Goal: Information Seeking & Learning: Compare options

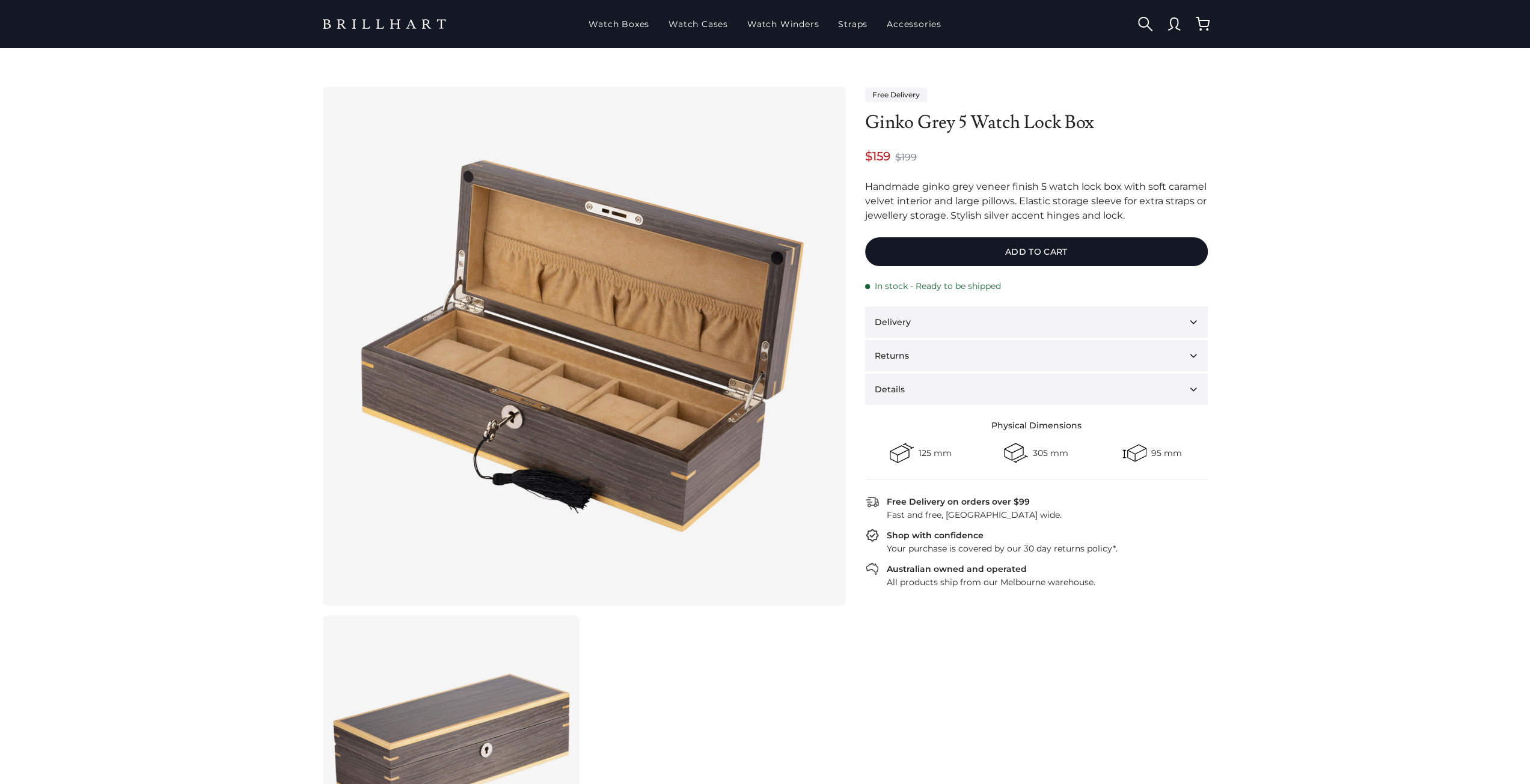
drag, startPoint x: 0, startPoint y: 0, endPoint x: 936, endPoint y: 192, distance: 955.5
click at [936, 192] on div "Handmade ginko grey veneer finish 5 watch lock box with soft caramel velvet int…" at bounding box center [1036, 201] width 342 height 44
click at [984, 188] on div "Handmade ginko grey veneer finish 5 watch lock box with soft caramel velvet int…" at bounding box center [1036, 201] width 342 height 44
click at [932, 333] on button "Delivery" at bounding box center [1036, 322] width 342 height 31
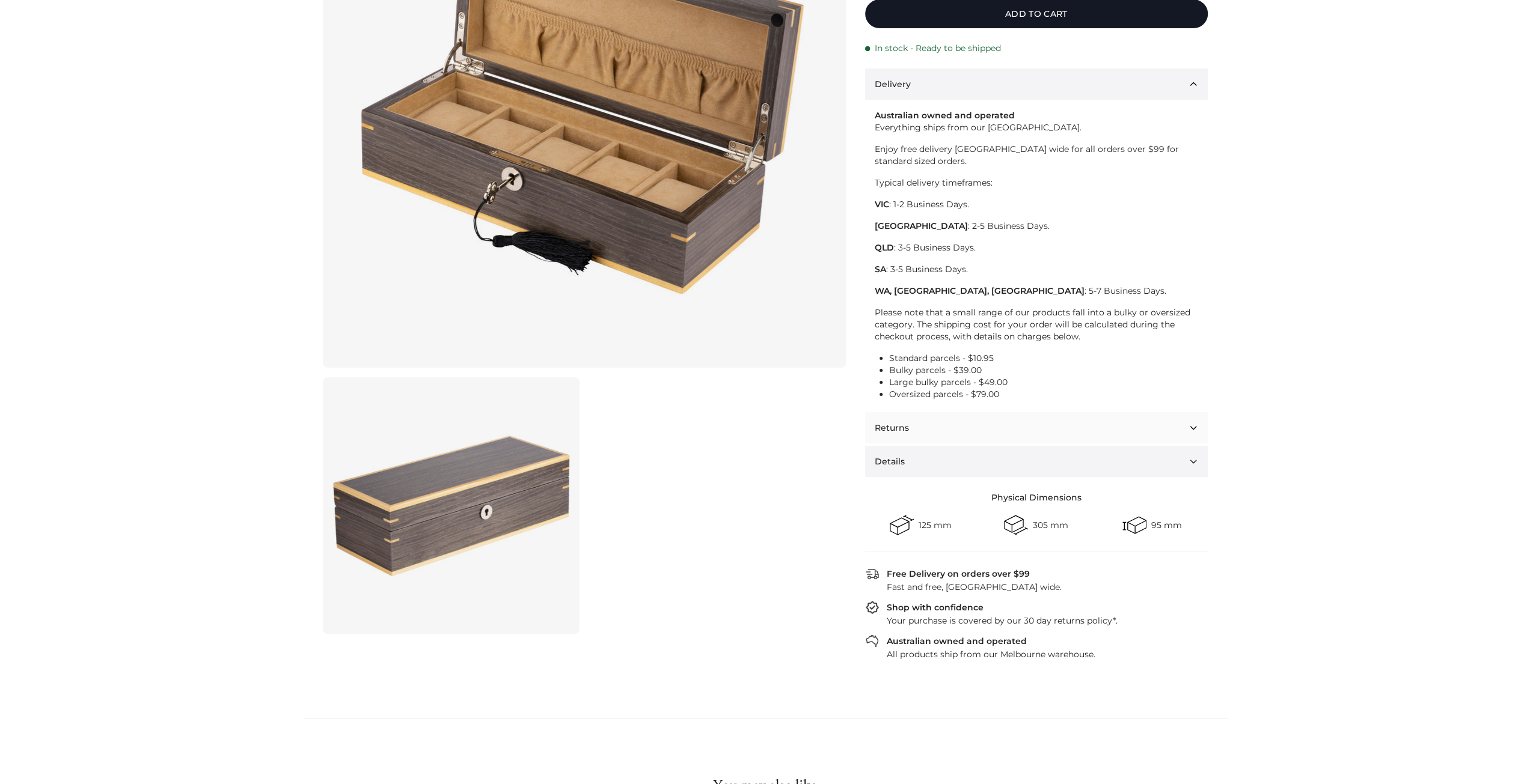
scroll to position [240, 0]
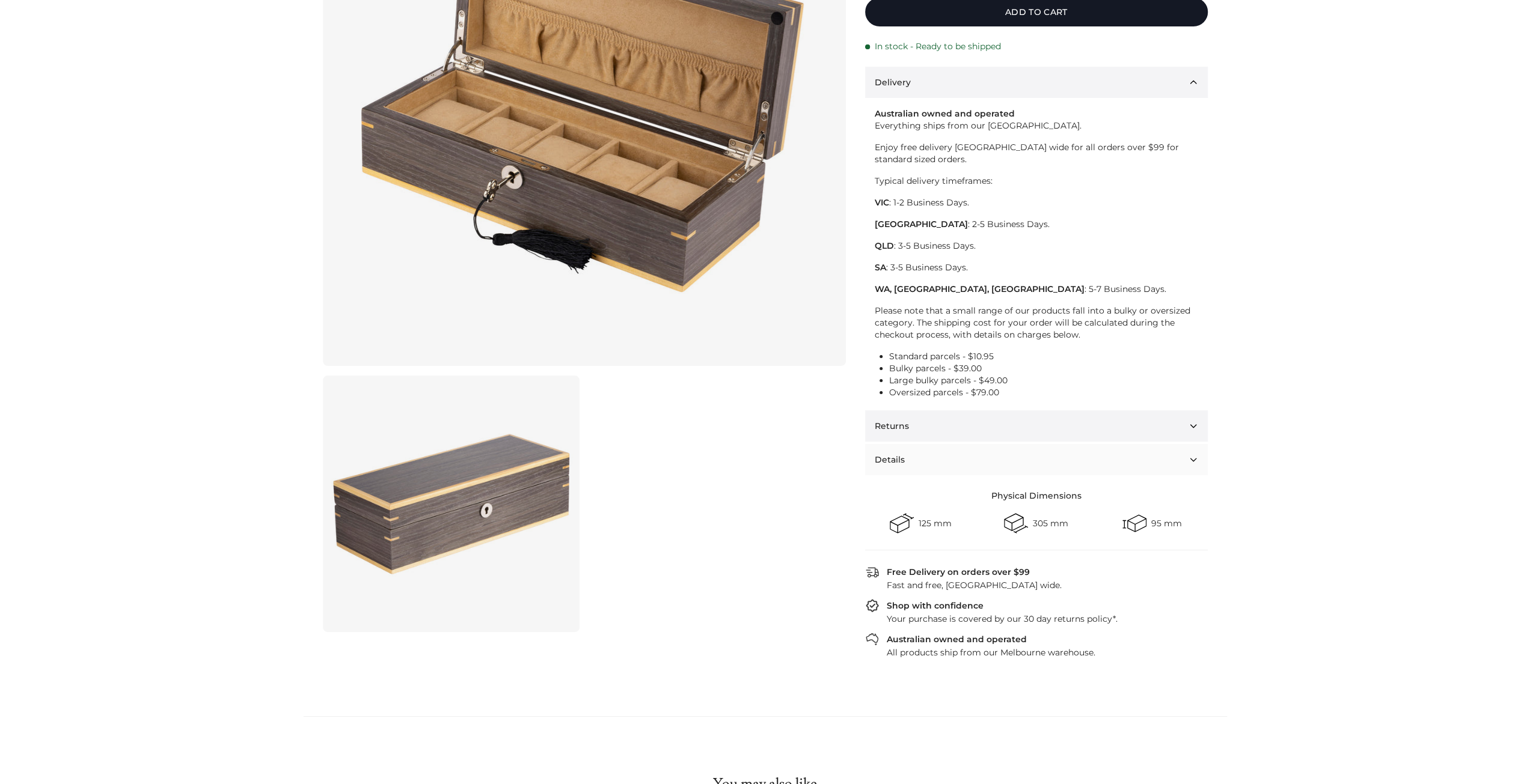
click at [932, 459] on button "Details" at bounding box center [1036, 460] width 342 height 31
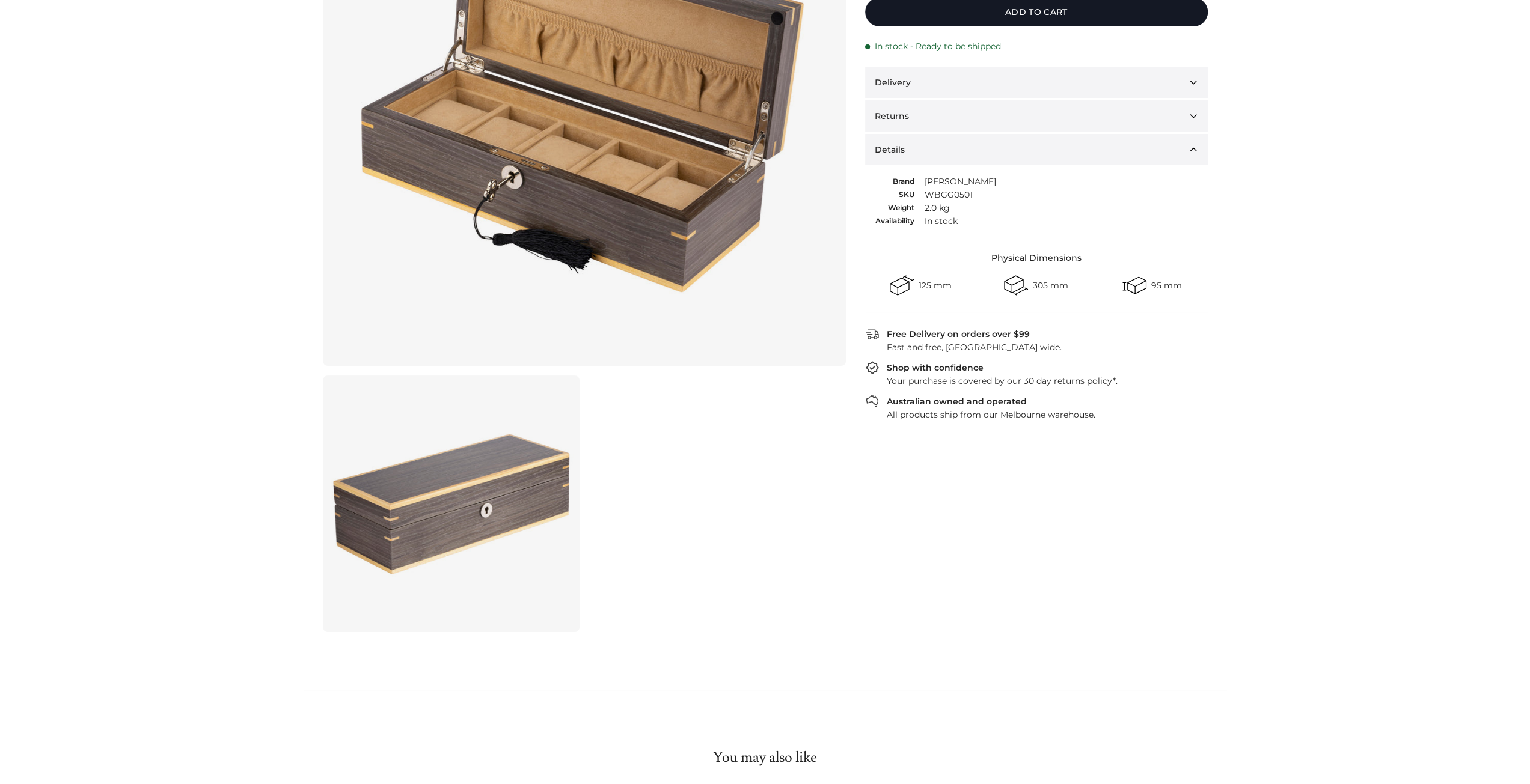
click at [932, 176] on td "[PERSON_NAME]" at bounding box center [960, 182] width 73 height 13
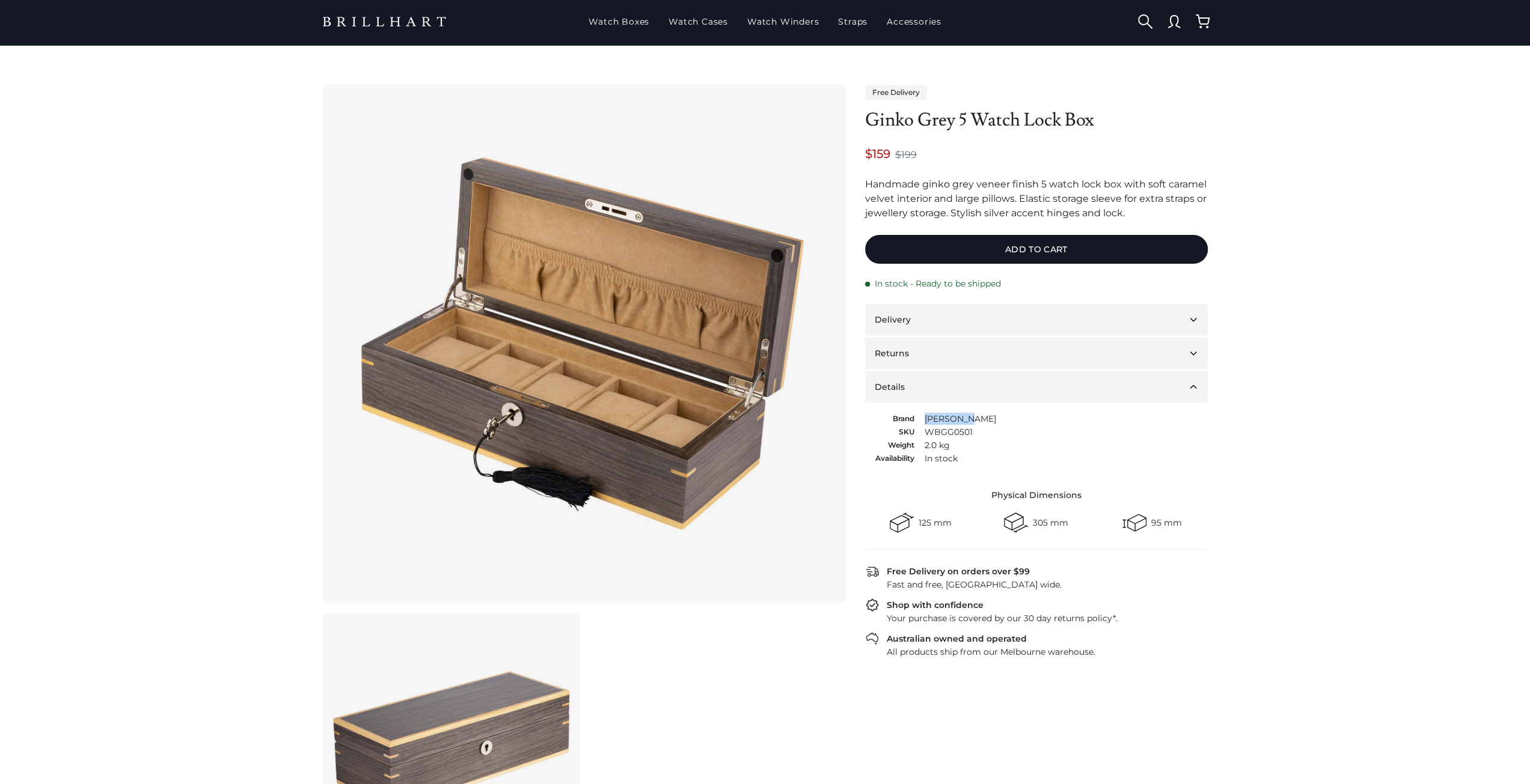
scroll to position [0, 0]
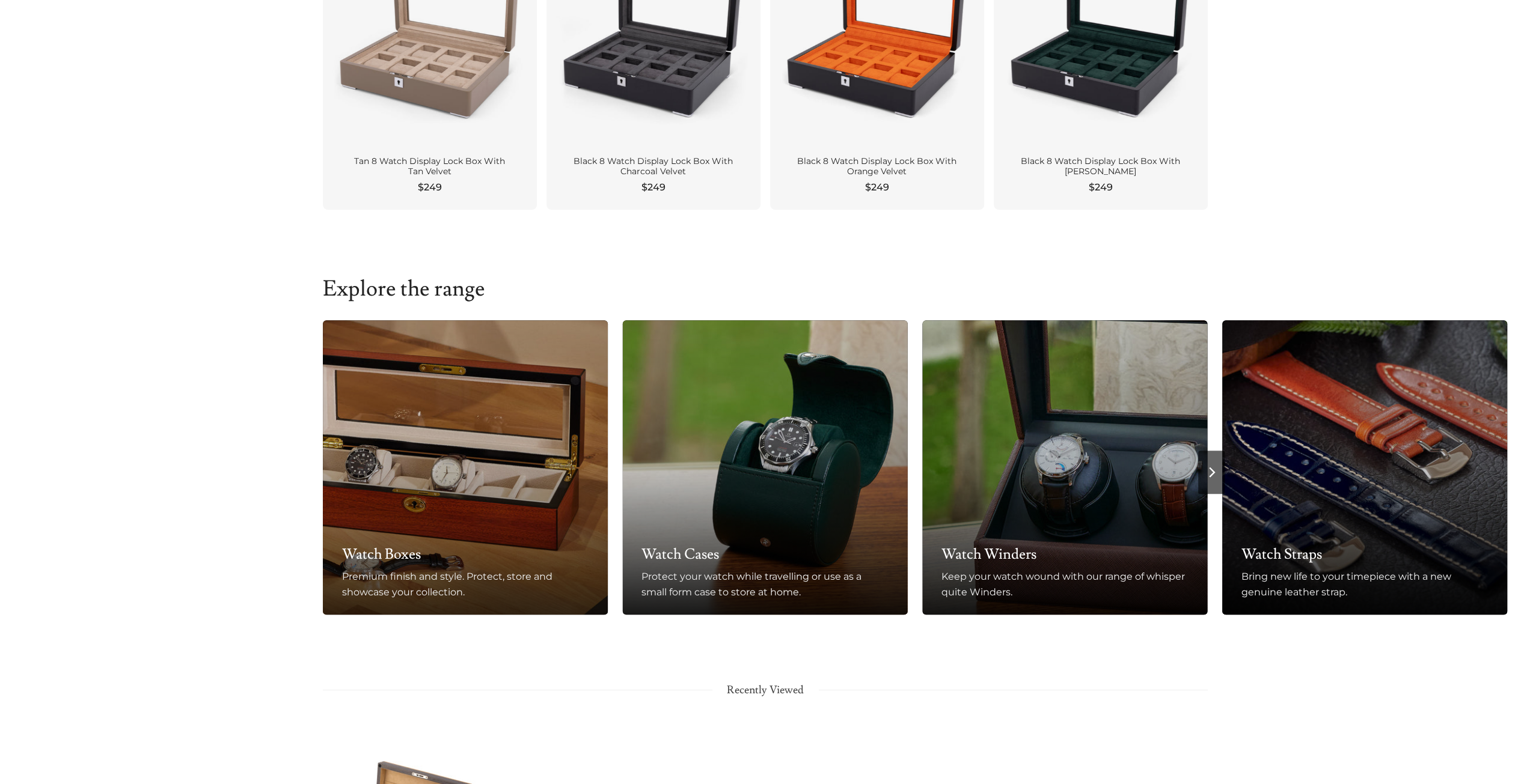
scroll to position [541, 0]
click at [427, 493] on link "Watch Boxes Premium finish and style. Protect, store and showcase your collecti…" at bounding box center [465, 467] width 285 height 294
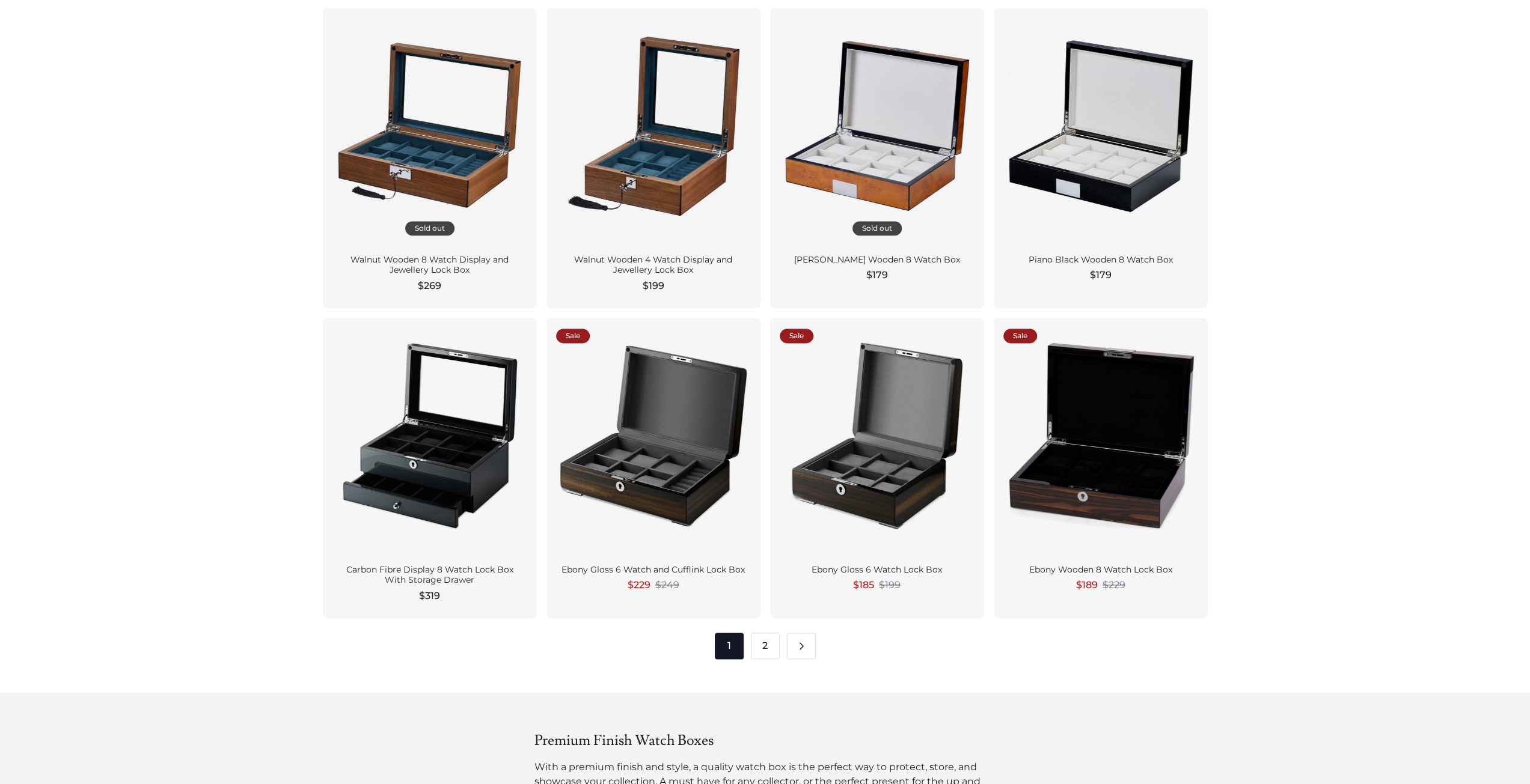
scroll to position [1382, 0]
click at [764, 640] on link "2" at bounding box center [765, 645] width 29 height 26
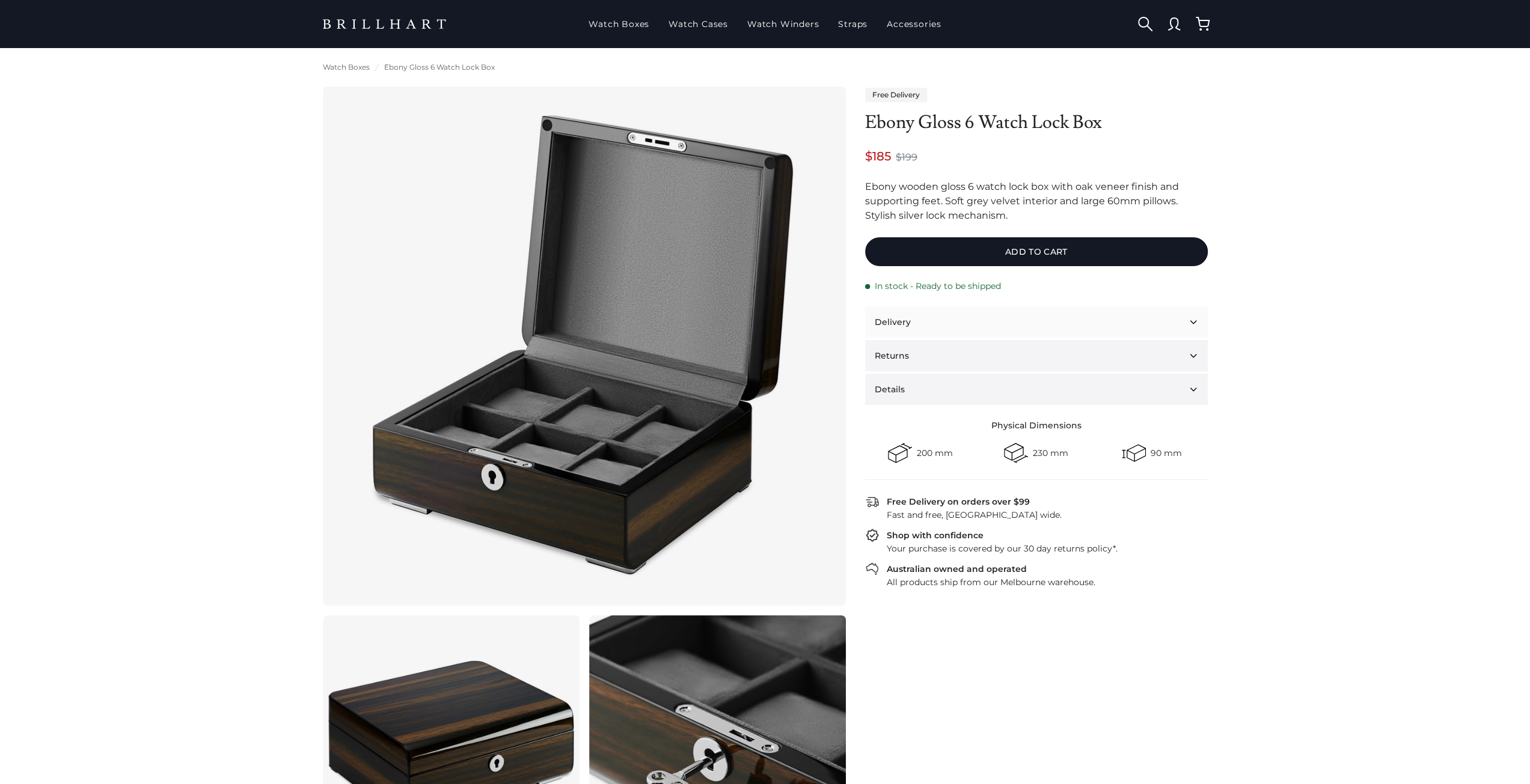
click at [912, 332] on button "Delivery" at bounding box center [1036, 322] width 342 height 31
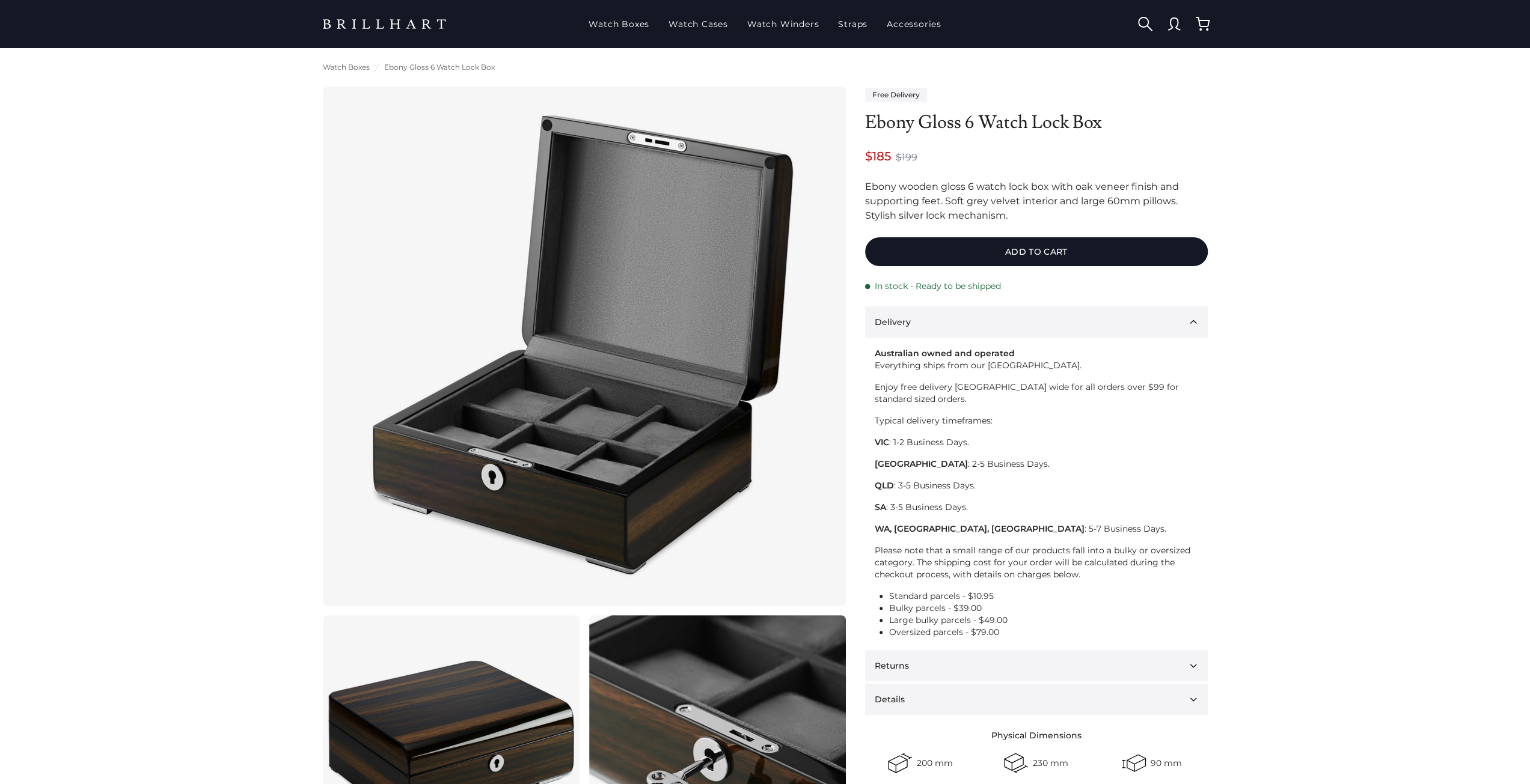
drag, startPoint x: 924, startPoint y: 705, endPoint x: 929, endPoint y: 700, distance: 7.1
click at [929, 703] on button "Details" at bounding box center [1036, 700] width 342 height 31
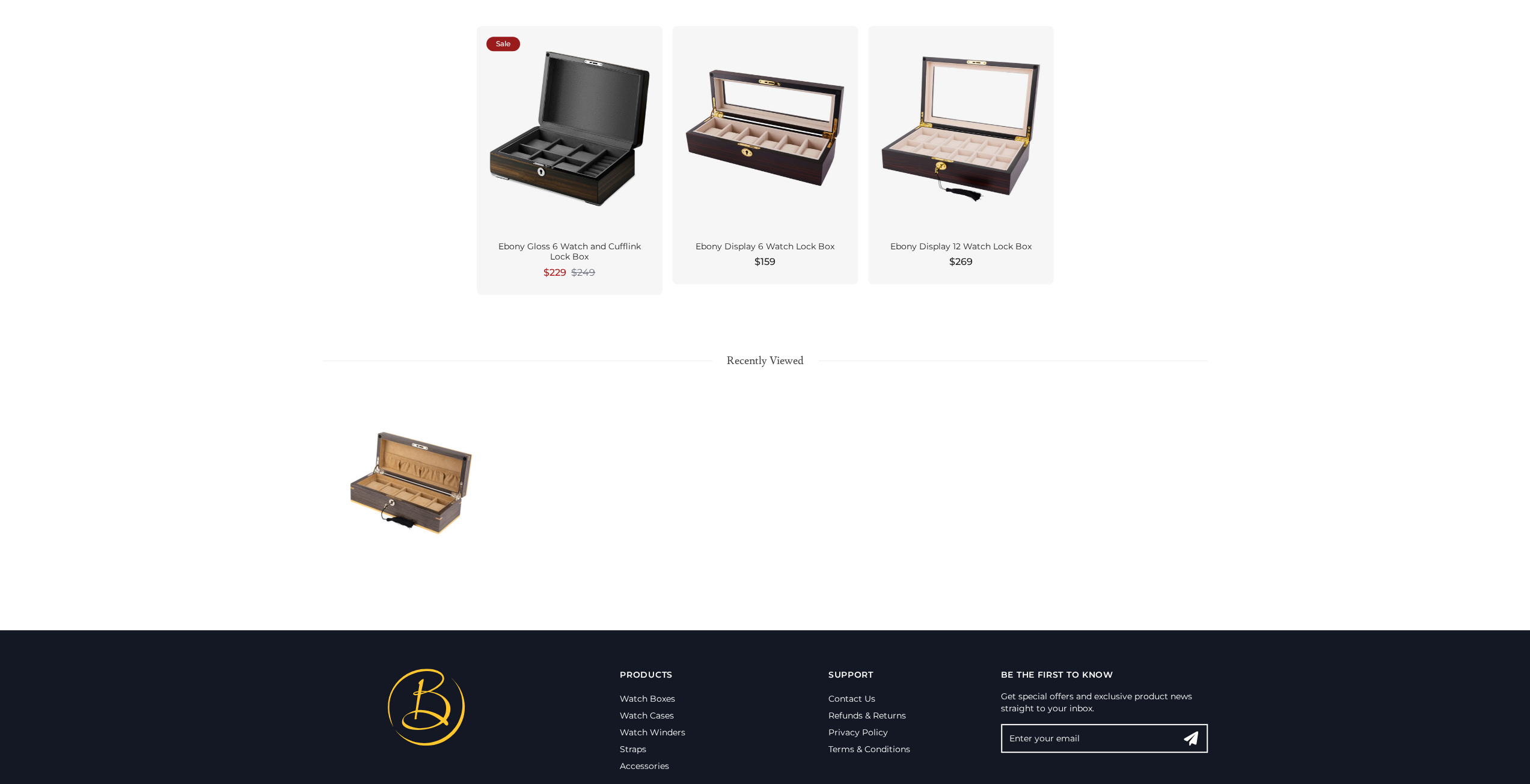
scroll to position [1349, 0]
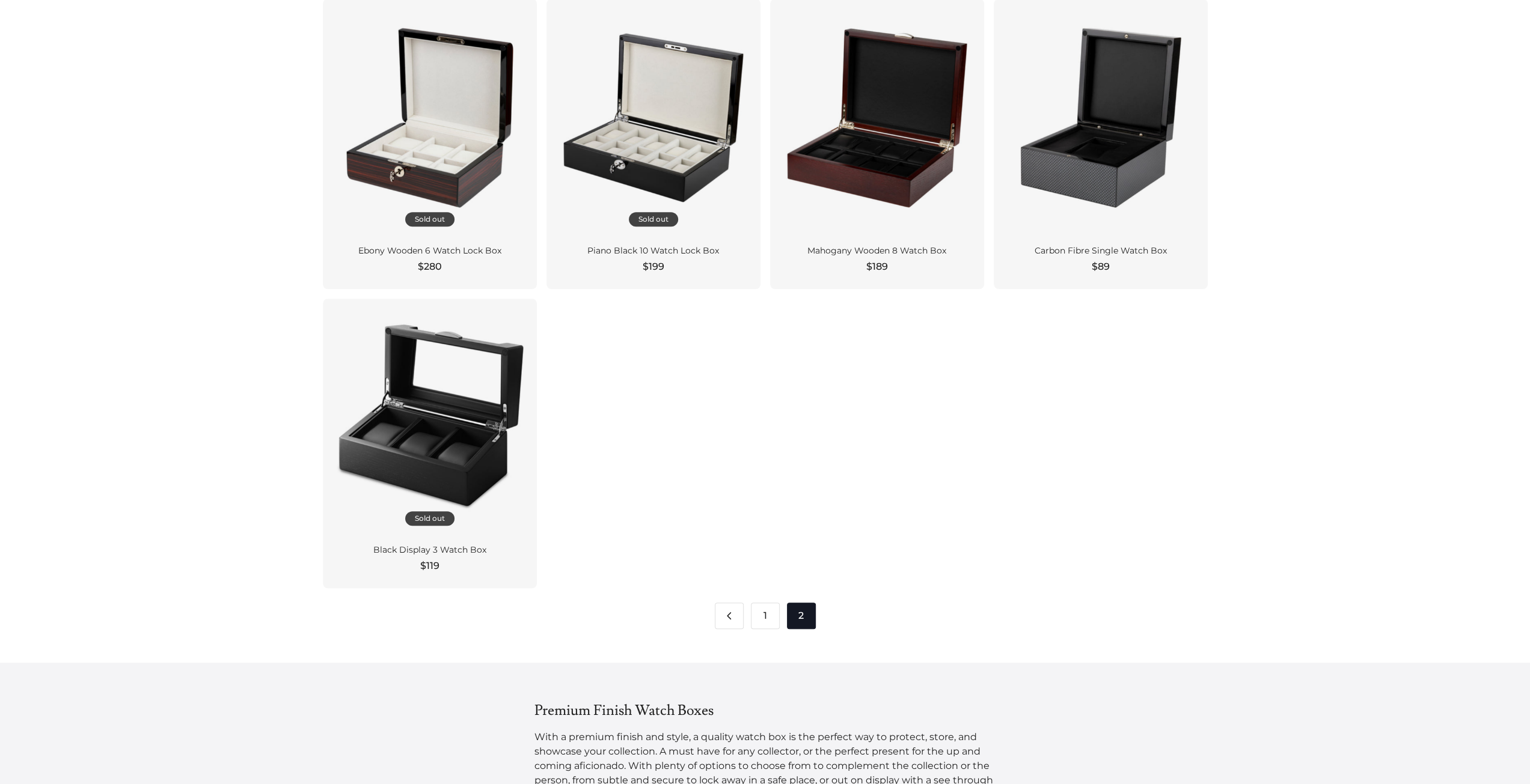
scroll to position [1081, 0]
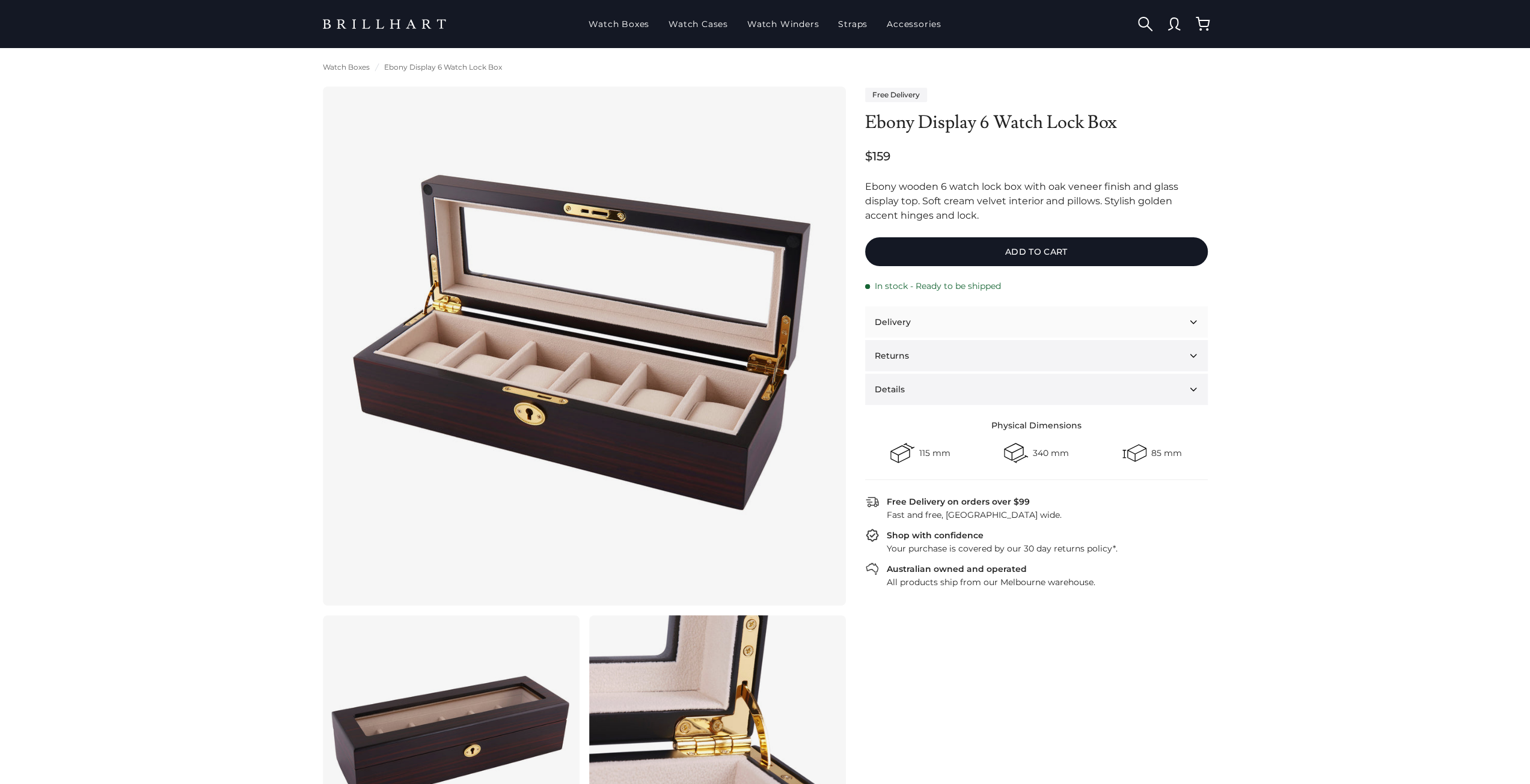
click at [901, 330] on button "Delivery" at bounding box center [1036, 322] width 342 height 31
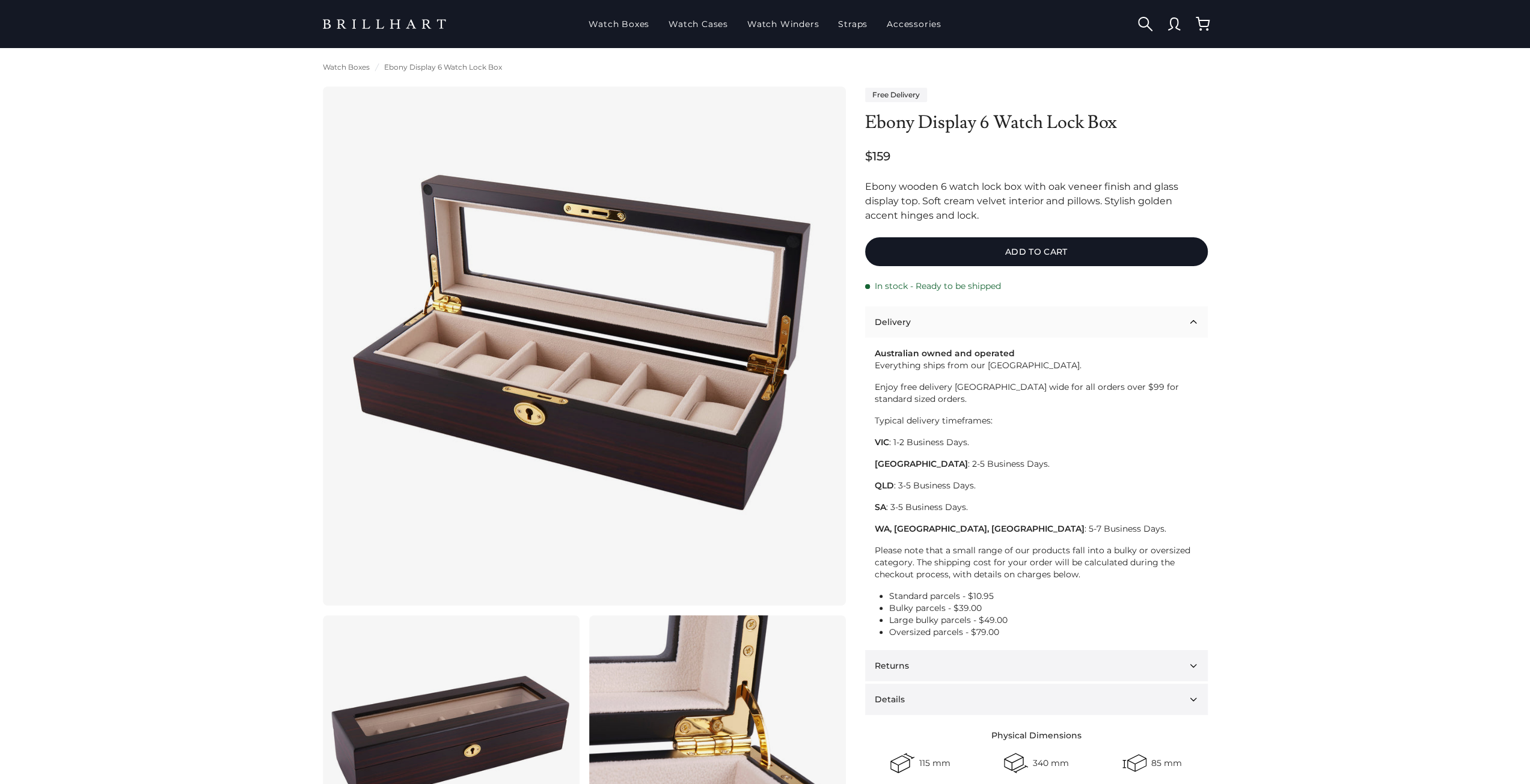
click at [901, 332] on button "Delivery" at bounding box center [1036, 322] width 342 height 31
